Goal: Information Seeking & Learning: Understand process/instructions

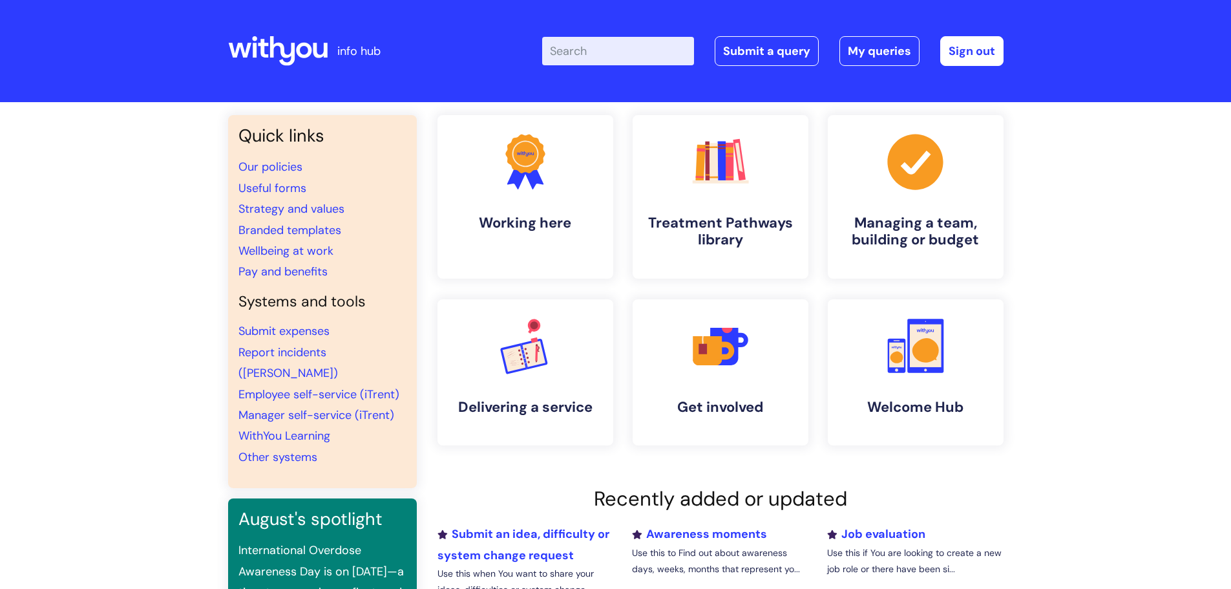
click at [592, 51] on input "Enter your search term here..." at bounding box center [618, 51] width 152 height 28
type input "mfa"
click at [588, 45] on input "Enter your search term here..." at bounding box center [618, 51] width 152 height 28
type input "mfa"
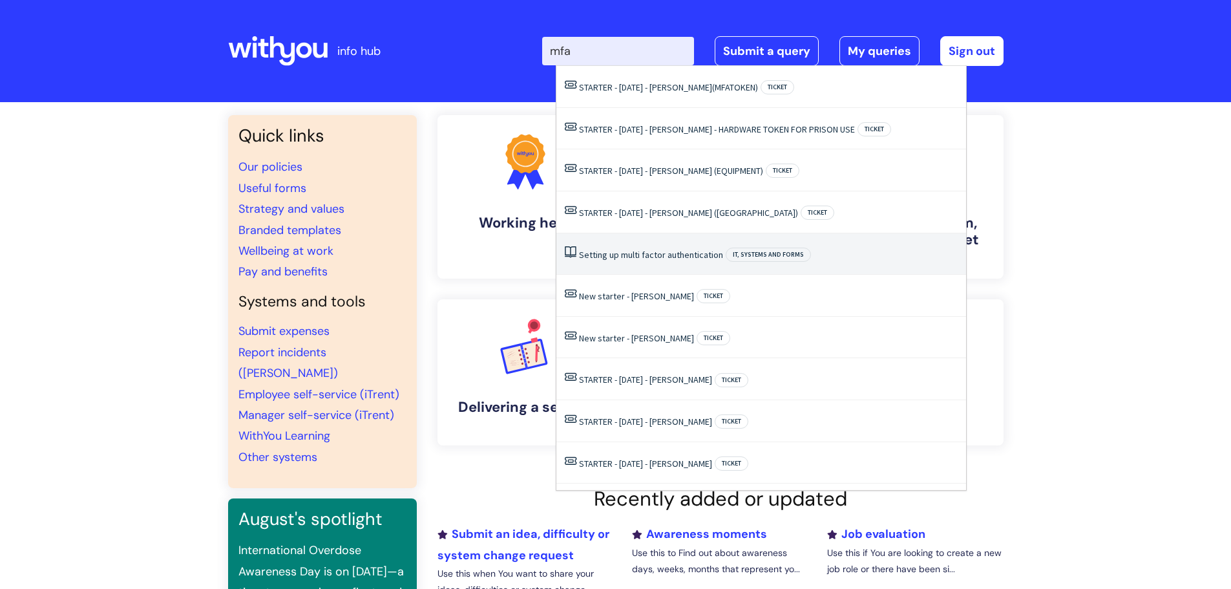
click at [606, 254] on link "Setting up multi factor authentication" at bounding box center [651, 255] width 144 height 12
